Goal: Task Accomplishment & Management: Manage account settings

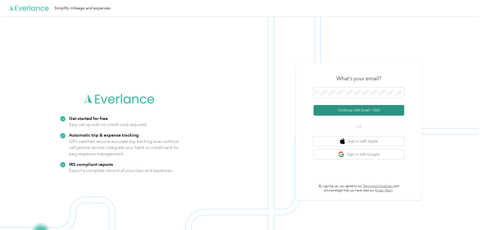
click at [352, 108] on button "Continue with Email / SSO" at bounding box center [359, 110] width 91 height 11
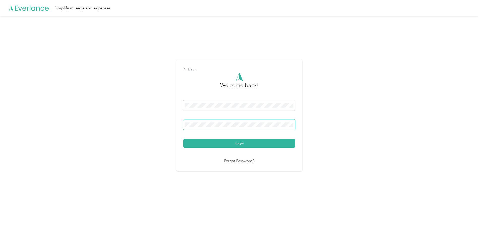
click at [183, 139] on button "Login" at bounding box center [239, 143] width 112 height 9
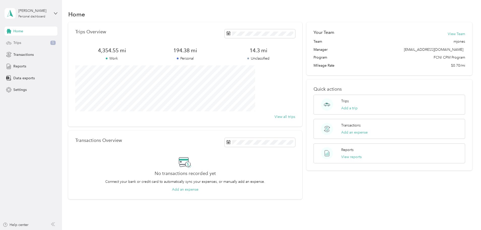
click at [20, 42] on span "Trips" at bounding box center [17, 42] width 8 height 5
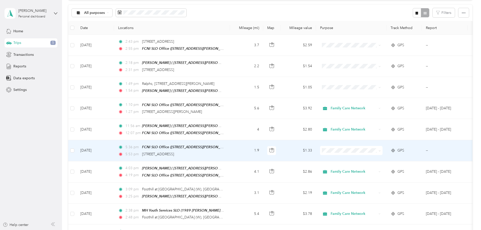
scroll to position [50, 0]
click at [114, 152] on td "[DATE]" at bounding box center [95, 150] width 38 height 21
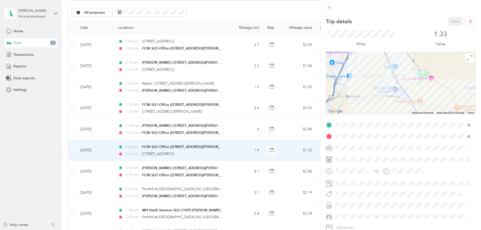
click at [354, 162] on li "Personal" at bounding box center [403, 164] width 138 height 9
click at [452, 21] on button "Save" at bounding box center [455, 21] width 15 height 9
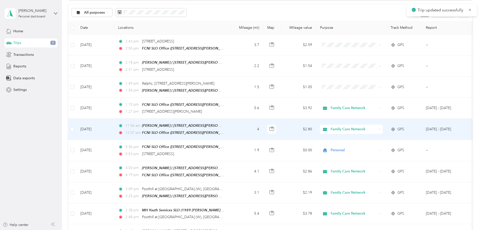
click at [114, 127] on td "[DATE]" at bounding box center [95, 128] width 38 height 21
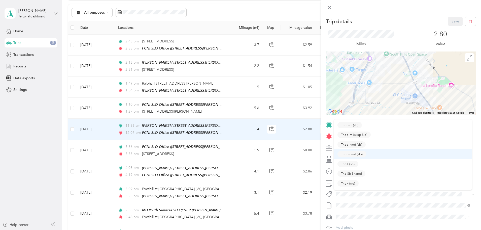
scroll to position [17, 0]
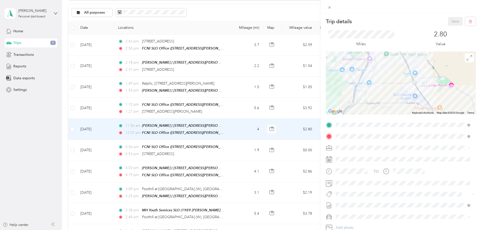
click at [358, 174] on button "Thp+ (slo)" at bounding box center [348, 175] width 21 height 6
click at [450, 22] on button "Save" at bounding box center [455, 21] width 15 height 9
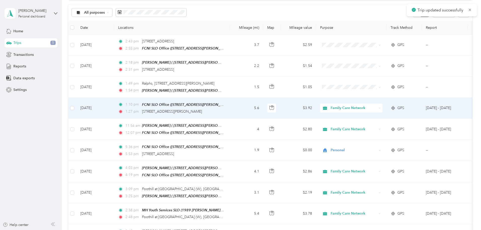
click at [114, 105] on td "[DATE]" at bounding box center [95, 108] width 38 height 21
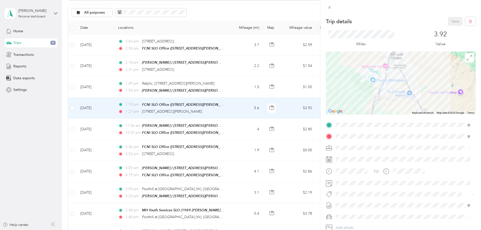
click at [357, 202] on span "Specialty Mhs" at bounding box center [350, 203] width 19 height 5
click at [456, 20] on button "Save" at bounding box center [455, 21] width 15 height 9
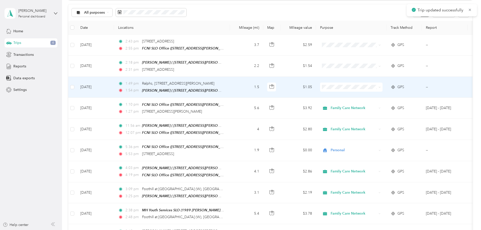
click at [114, 84] on td "[DATE]" at bounding box center [95, 87] width 38 height 21
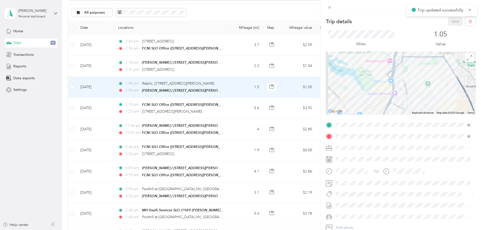
click at [346, 144] on span at bounding box center [405, 148] width 142 height 8
click at [348, 154] on span "Family Care Network" at bounding box center [354, 156] width 33 height 4
click at [361, 204] on button "Specialty Mhs" at bounding box center [351, 203] width 26 height 6
click at [451, 19] on button "Save" at bounding box center [455, 21] width 15 height 9
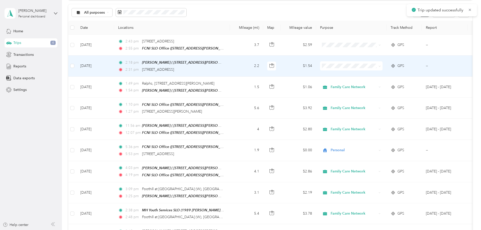
click at [114, 69] on td "[DATE]" at bounding box center [95, 65] width 38 height 21
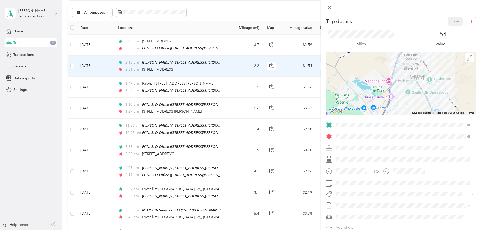
click at [351, 165] on span "Personal" at bounding box center [344, 165] width 13 height 4
click at [450, 19] on button "Save" at bounding box center [455, 21] width 15 height 9
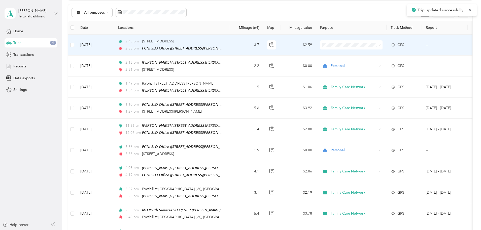
click at [114, 47] on td "[DATE]" at bounding box center [95, 45] width 38 height 21
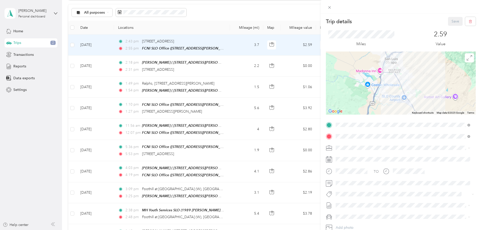
click at [353, 165] on div "Personal" at bounding box center [403, 164] width 131 height 5
click at [452, 20] on button "Save" at bounding box center [455, 21] width 15 height 9
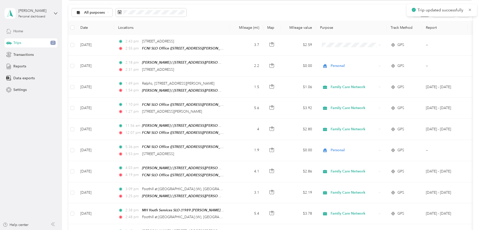
click at [14, 32] on span "Home" at bounding box center [18, 30] width 10 height 5
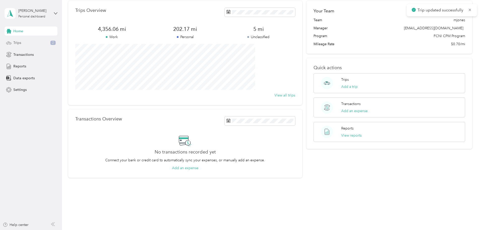
click at [30, 44] on div "Trips 2" at bounding box center [31, 42] width 53 height 9
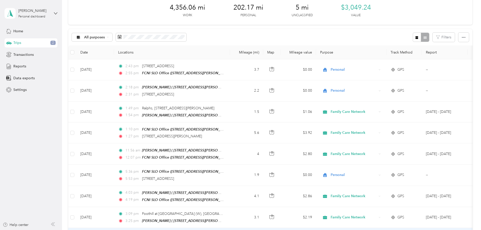
scroll to position [25, 0]
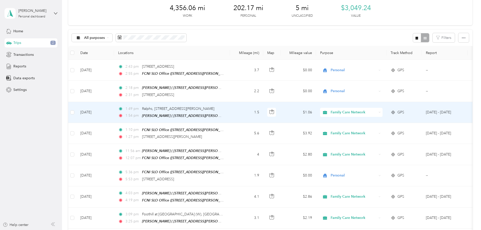
click at [114, 113] on td "[DATE]" at bounding box center [95, 112] width 38 height 21
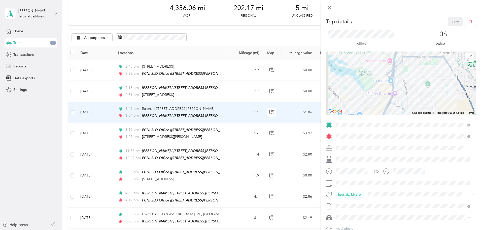
click at [138, 132] on div "Trip details Save This trip cannot be edited because it is either under review,…" at bounding box center [240, 115] width 481 height 230
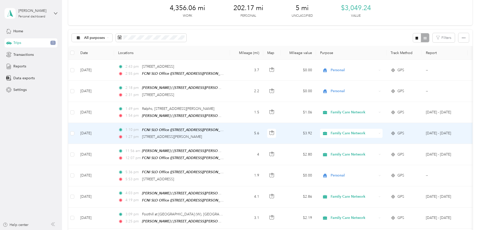
click at [114, 135] on td "[DATE]" at bounding box center [95, 133] width 38 height 21
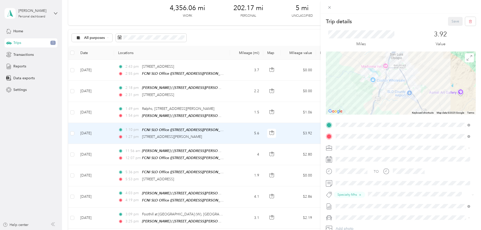
click at [135, 159] on div "Trip details Save This trip cannot be edited because it is either under review,…" at bounding box center [240, 115] width 481 height 230
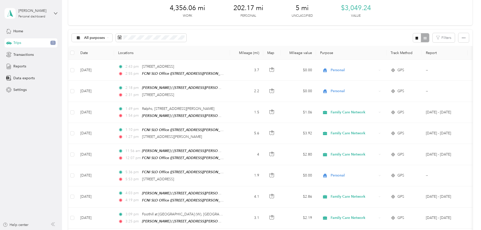
click at [114, 159] on td "[DATE]" at bounding box center [95, 154] width 38 height 21
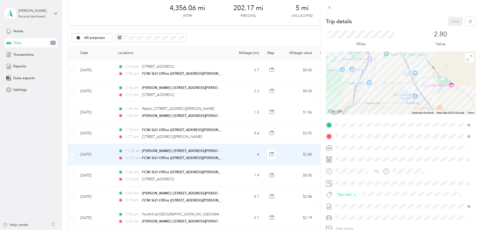
click at [132, 177] on div "Trip details Save This trip cannot be edited because it is either under review,…" at bounding box center [240, 115] width 481 height 230
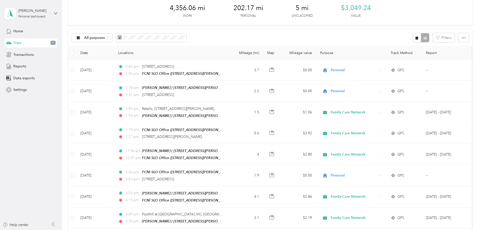
click at [114, 177] on td "[DATE]" at bounding box center [95, 175] width 38 height 21
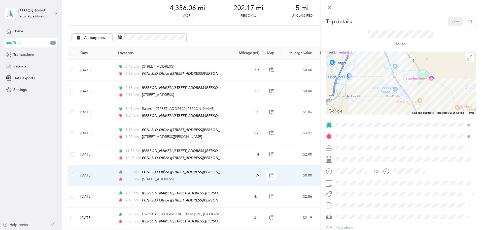
click at [132, 192] on div "Trip details Save This trip cannot be edited because it is either under review,…" at bounding box center [240, 115] width 481 height 230
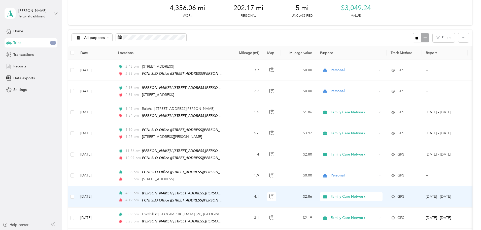
click at [114, 195] on td "[DATE]" at bounding box center [95, 196] width 38 height 21
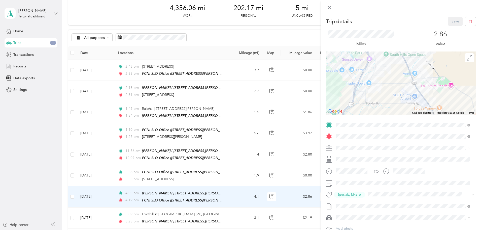
click at [26, 57] on div "Trip details Save This trip cannot be edited because it is either under review,…" at bounding box center [240, 115] width 481 height 230
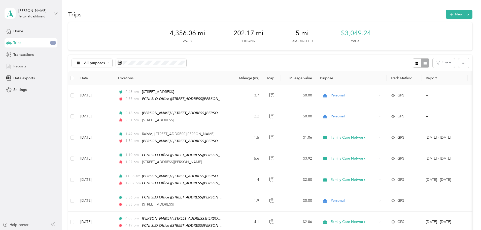
click at [25, 64] on span "Reports" at bounding box center [19, 66] width 13 height 5
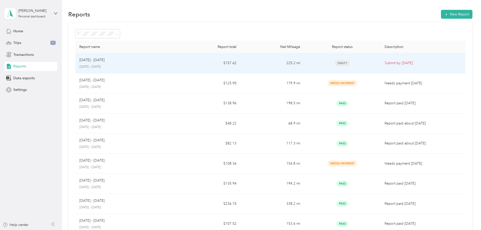
click at [160, 69] on p "[DATE] - [DATE]" at bounding box center [126, 67] width 94 height 5
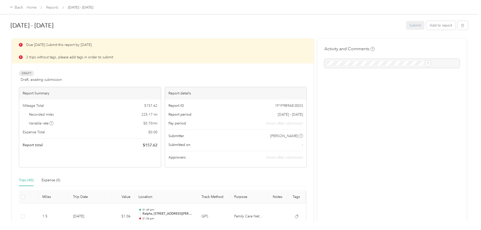
click at [79, 56] on p "2 trips without tags, please add tags in order to submit" at bounding box center [69, 56] width 87 height 5
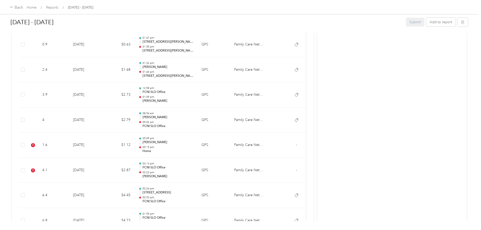
scroll to position [680, 0]
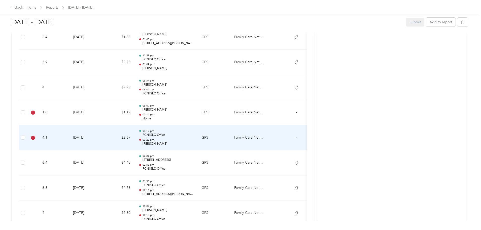
click at [69, 142] on td "4.1" at bounding box center [53, 137] width 31 height 25
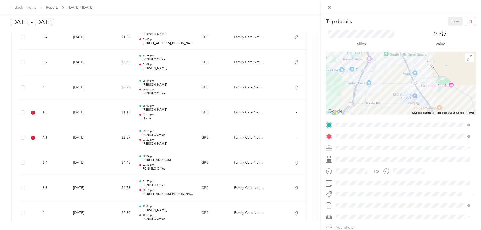
click at [354, 210] on span "Thpp-nmd (slo)" at bounding box center [352, 212] width 22 height 5
click at [452, 21] on button "Save" at bounding box center [455, 21] width 15 height 9
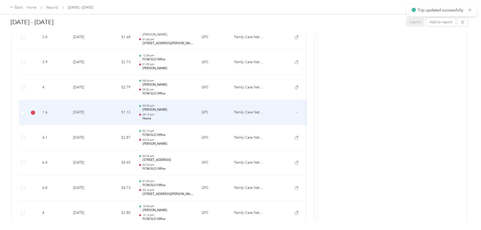
click at [69, 118] on td "1.6" at bounding box center [53, 112] width 31 height 25
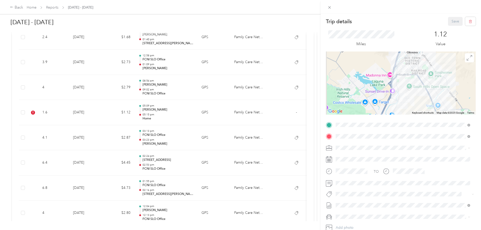
click at [161, 116] on div "Trip details Save This trip cannot be edited because it is either under review,…" at bounding box center [240, 115] width 481 height 230
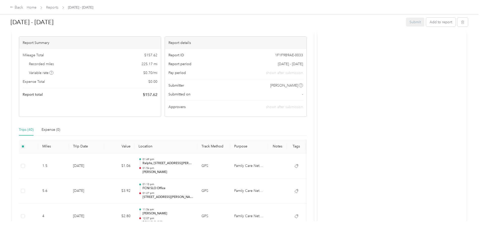
scroll to position [0, 0]
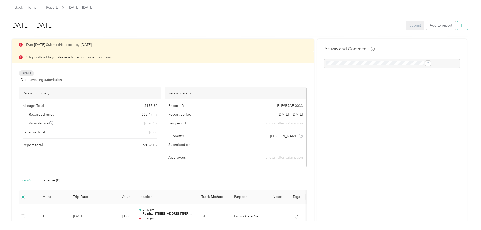
click at [458, 28] on button "button" at bounding box center [463, 25] width 11 height 9
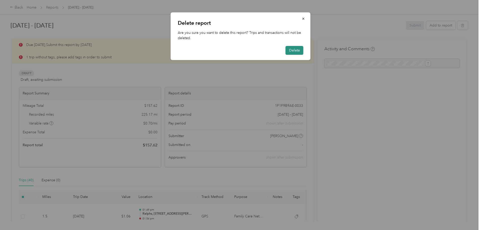
click at [301, 52] on button "Delete" at bounding box center [295, 50] width 18 height 9
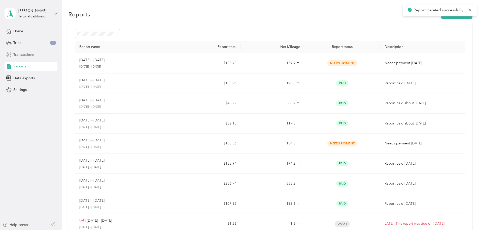
click at [37, 55] on div "Transactions" at bounding box center [31, 54] width 53 height 9
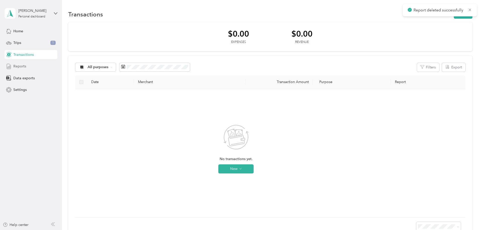
click at [21, 64] on span "Reports" at bounding box center [19, 66] width 13 height 5
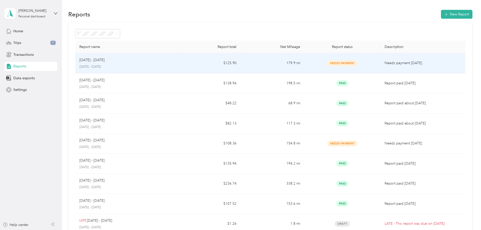
click at [167, 60] on div "[DATE] - [DATE]" at bounding box center [126, 60] width 94 height 6
click at [133, 64] on div "[DATE] - [DATE] [DATE] - [DATE]" at bounding box center [126, 63] width 94 height 12
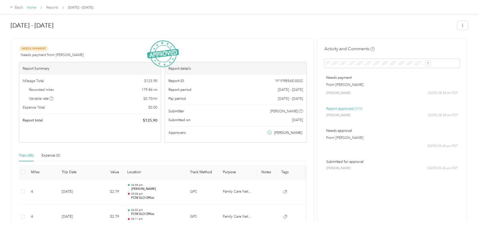
click at [37, 8] on link "Home" at bounding box center [32, 7] width 10 height 4
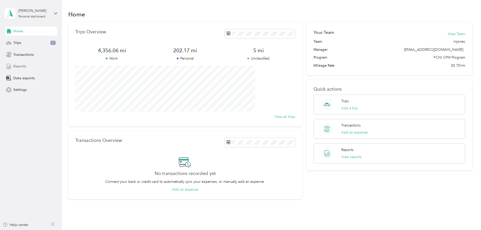
click at [24, 66] on span "Reports" at bounding box center [19, 66] width 13 height 5
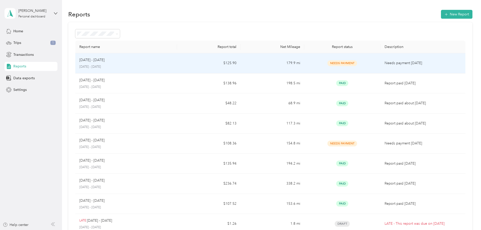
click at [308, 62] on div "Needs Payment" at bounding box center [342, 63] width 68 height 6
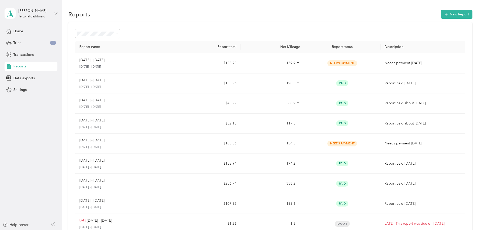
click at [24, 65] on span "Reports" at bounding box center [19, 66] width 13 height 5
click at [29, 33] on div "Home" at bounding box center [31, 30] width 53 height 9
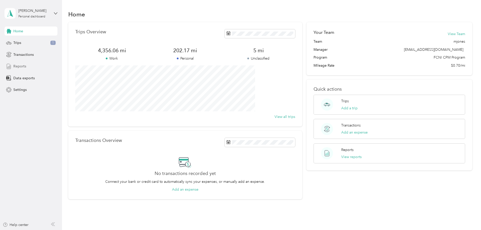
click at [27, 66] on div "Reports" at bounding box center [31, 66] width 53 height 9
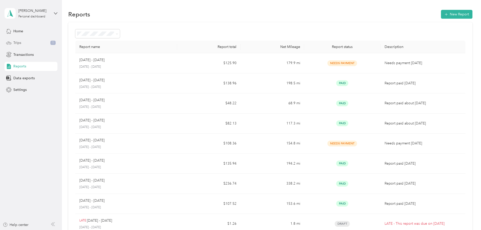
click at [17, 42] on span "Trips" at bounding box center [17, 42] width 8 height 5
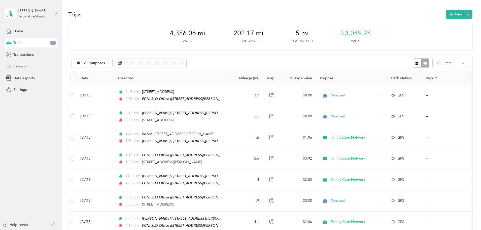
click at [20, 66] on span "Reports" at bounding box center [19, 66] width 13 height 5
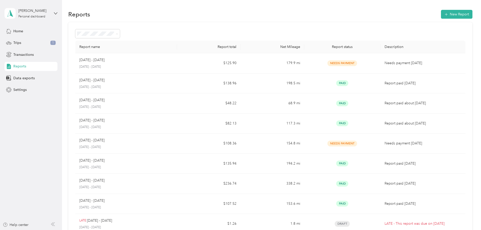
click at [133, 59] on span "Needs approval" at bounding box center [125, 60] width 26 height 4
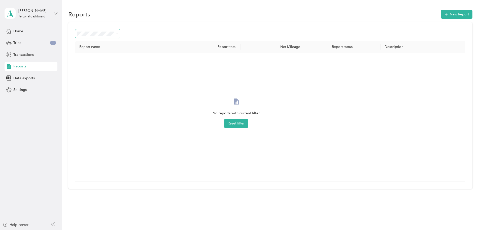
click at [120, 30] on span at bounding box center [97, 33] width 45 height 9
click at [130, 43] on div "All Reports" at bounding box center [131, 42] width 38 height 5
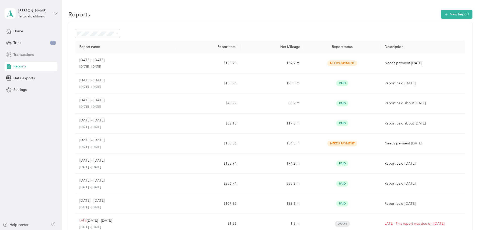
click at [35, 54] on div "Transactions" at bounding box center [31, 54] width 53 height 9
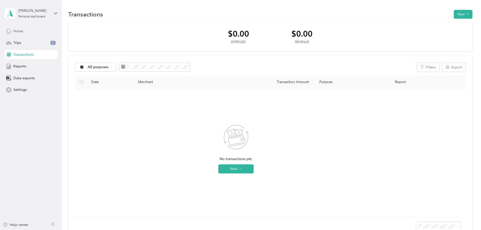
click at [19, 28] on div "Home" at bounding box center [31, 30] width 53 height 9
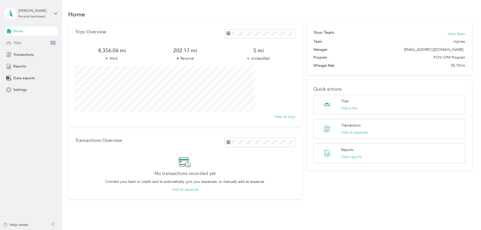
click at [19, 42] on span "Trips" at bounding box center [17, 42] width 8 height 5
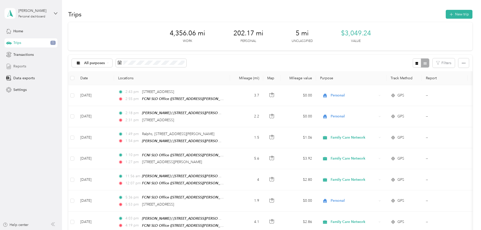
click at [25, 67] on span "Reports" at bounding box center [19, 66] width 13 height 5
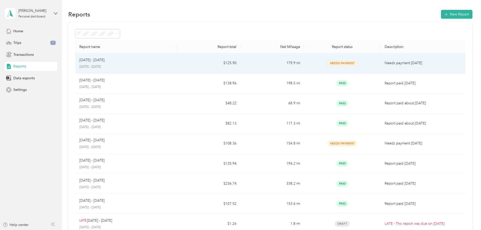
click at [168, 65] on p "[DATE] - [DATE]" at bounding box center [126, 67] width 94 height 5
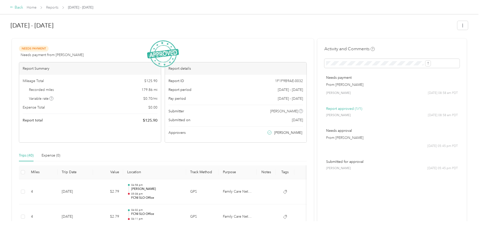
click at [14, 9] on icon at bounding box center [12, 7] width 4 height 4
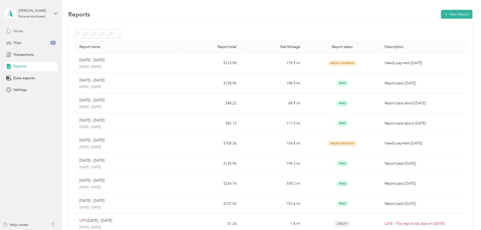
click at [20, 31] on span "Home" at bounding box center [18, 30] width 10 height 5
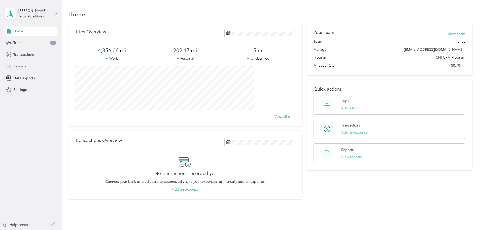
click at [17, 63] on div "Reports" at bounding box center [31, 66] width 53 height 9
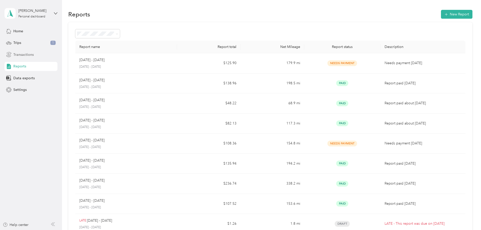
drag, startPoint x: 30, startPoint y: 56, endPoint x: 27, endPoint y: 53, distance: 4.1
click at [30, 56] on span "Transactions" at bounding box center [23, 54] width 20 height 5
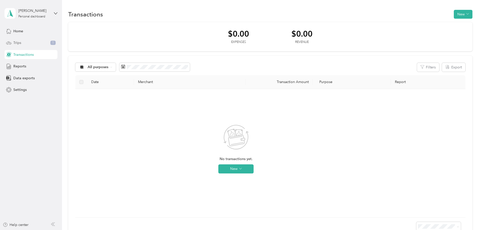
click at [18, 45] on span "Trips" at bounding box center [17, 42] width 8 height 5
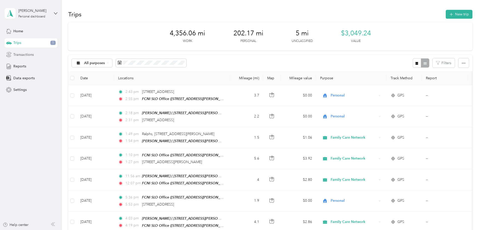
click at [35, 57] on div "Transactions" at bounding box center [31, 54] width 53 height 9
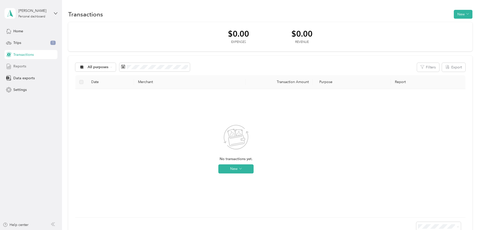
click at [19, 67] on span "Reports" at bounding box center [19, 66] width 13 height 5
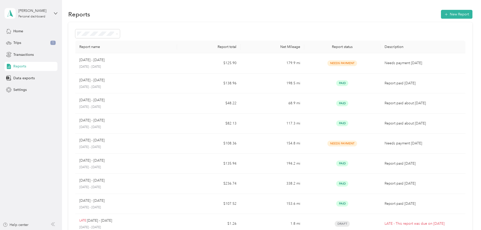
click at [132, 62] on div "Needs approval" at bounding box center [131, 60] width 38 height 5
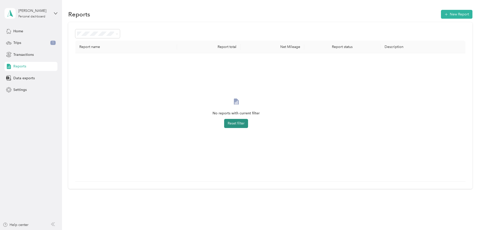
click at [248, 123] on button "Reset filter" at bounding box center [236, 123] width 24 height 9
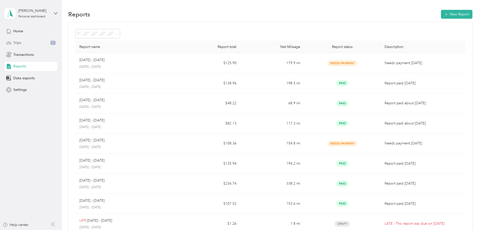
click at [27, 43] on div "Trips 1" at bounding box center [31, 42] width 53 height 9
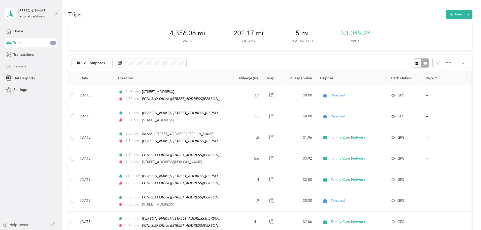
click at [28, 66] on div "Reports" at bounding box center [31, 66] width 53 height 9
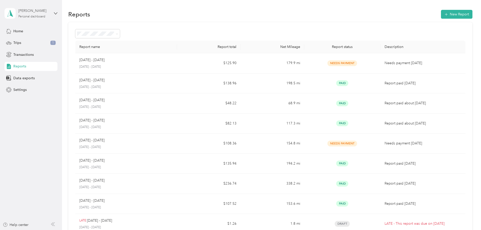
click at [32, 13] on div "[PERSON_NAME]" at bounding box center [34, 10] width 32 height 5
click at [39, 40] on div "Log out" at bounding box center [57, 41] width 99 height 9
